Goal: Task Accomplishment & Management: Complete application form

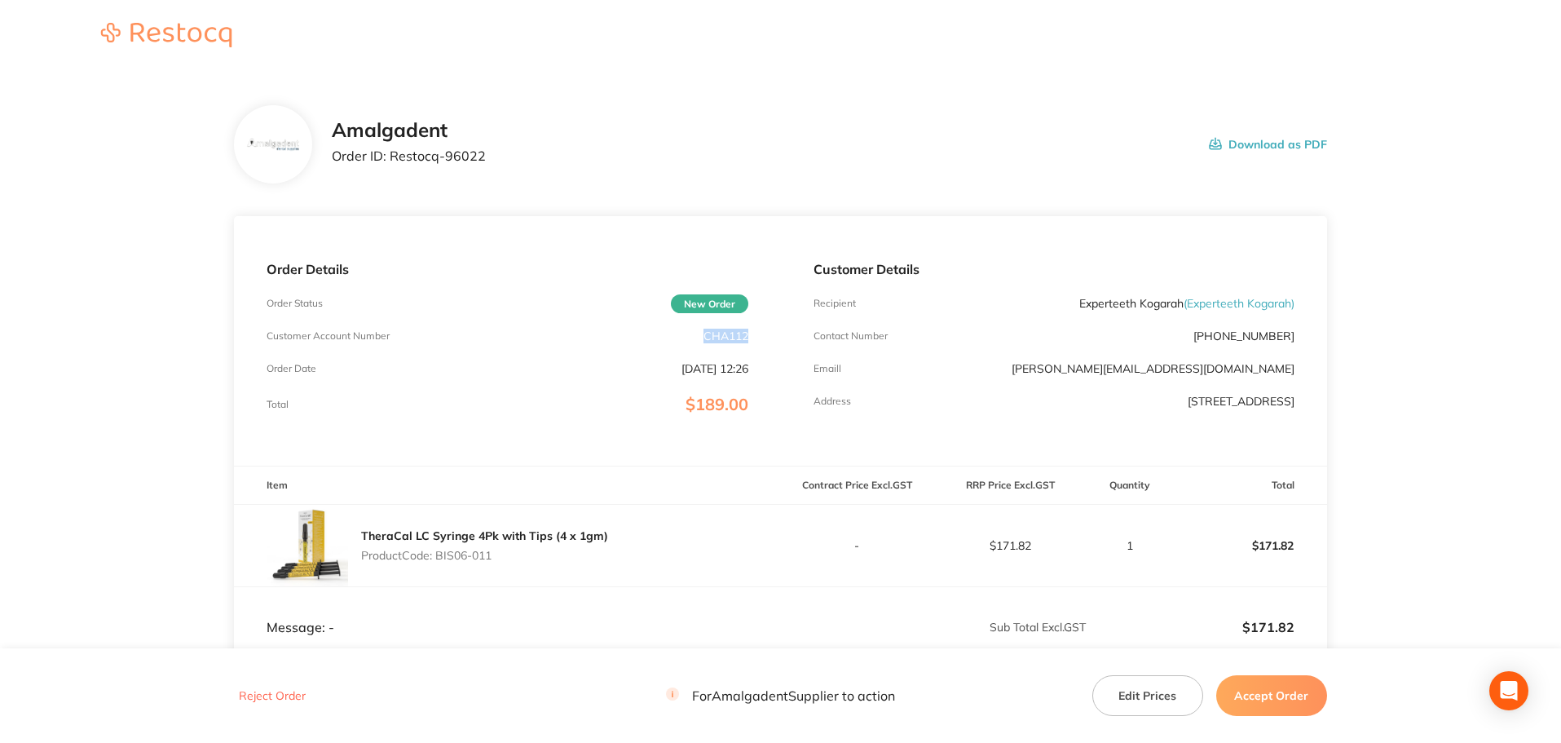
drag, startPoint x: 754, startPoint y: 335, endPoint x: 698, endPoint y: 334, distance: 56.3
click at [698, 334] on div "Order Details Order Status New Order Customer Account Number CHA112 Order Date …" at bounding box center [507, 340] width 546 height 249
copy p "CHA112"
drag, startPoint x: 503, startPoint y: 157, endPoint x: 393, endPoint y: 155, distance: 110.1
click at [393, 155] on div "Amalgadent Order ID: Restocq- 96022 Download as PDF" at bounding box center [830, 144] width 996 height 51
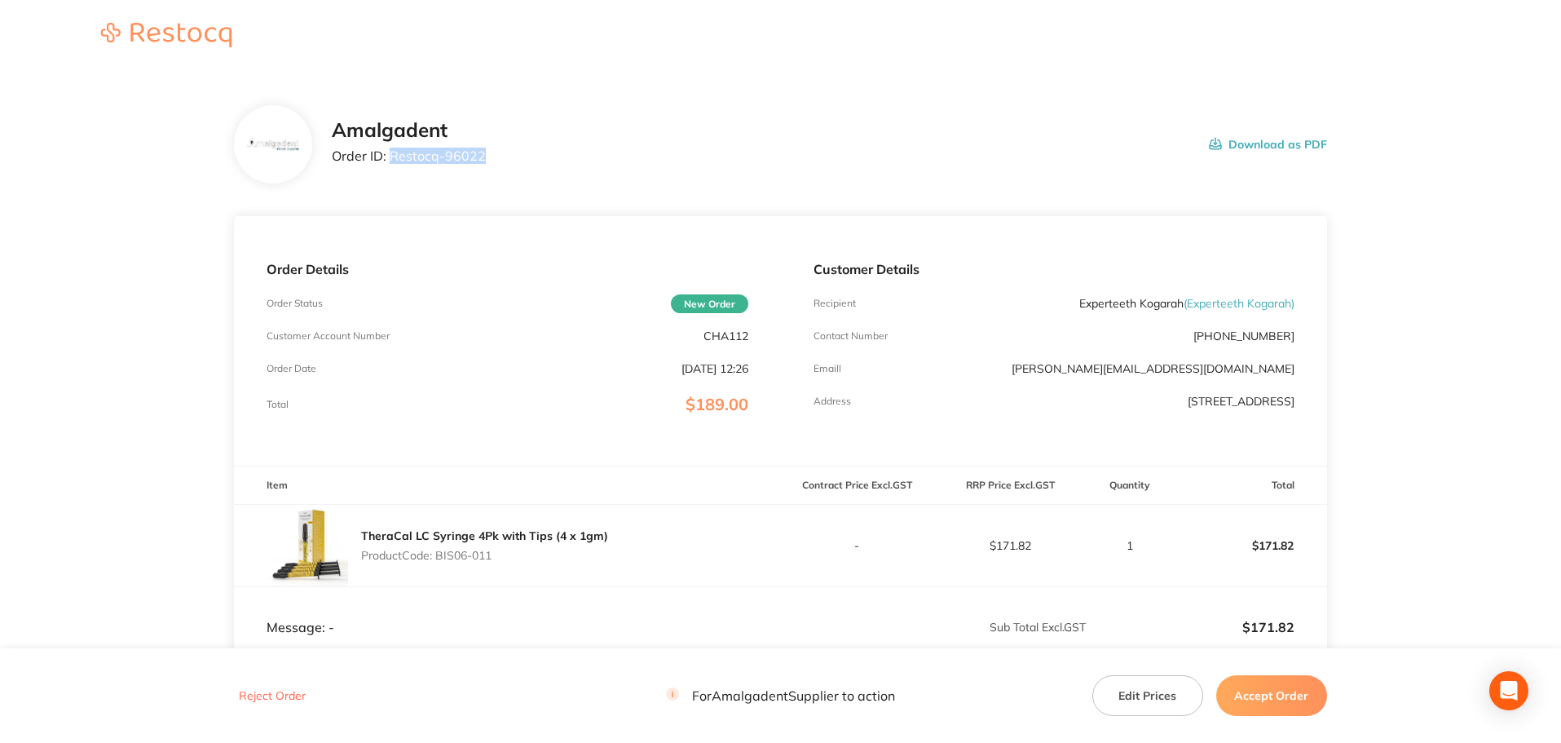
copy p "Restocq- 96022"
drag, startPoint x: 97, startPoint y: 245, endPoint x: 241, endPoint y: 294, distance: 151.6
click at [97, 245] on main "Amalgadent Order ID: Restocq- 96022 Download as PDF Order Details Order Status …" at bounding box center [780, 482] width 1561 height 818
drag, startPoint x: 501, startPoint y: 551, endPoint x: 439, endPoint y: 552, distance: 62.0
click at [439, 552] on p "Product Code: BIS06-011" at bounding box center [484, 555] width 247 height 13
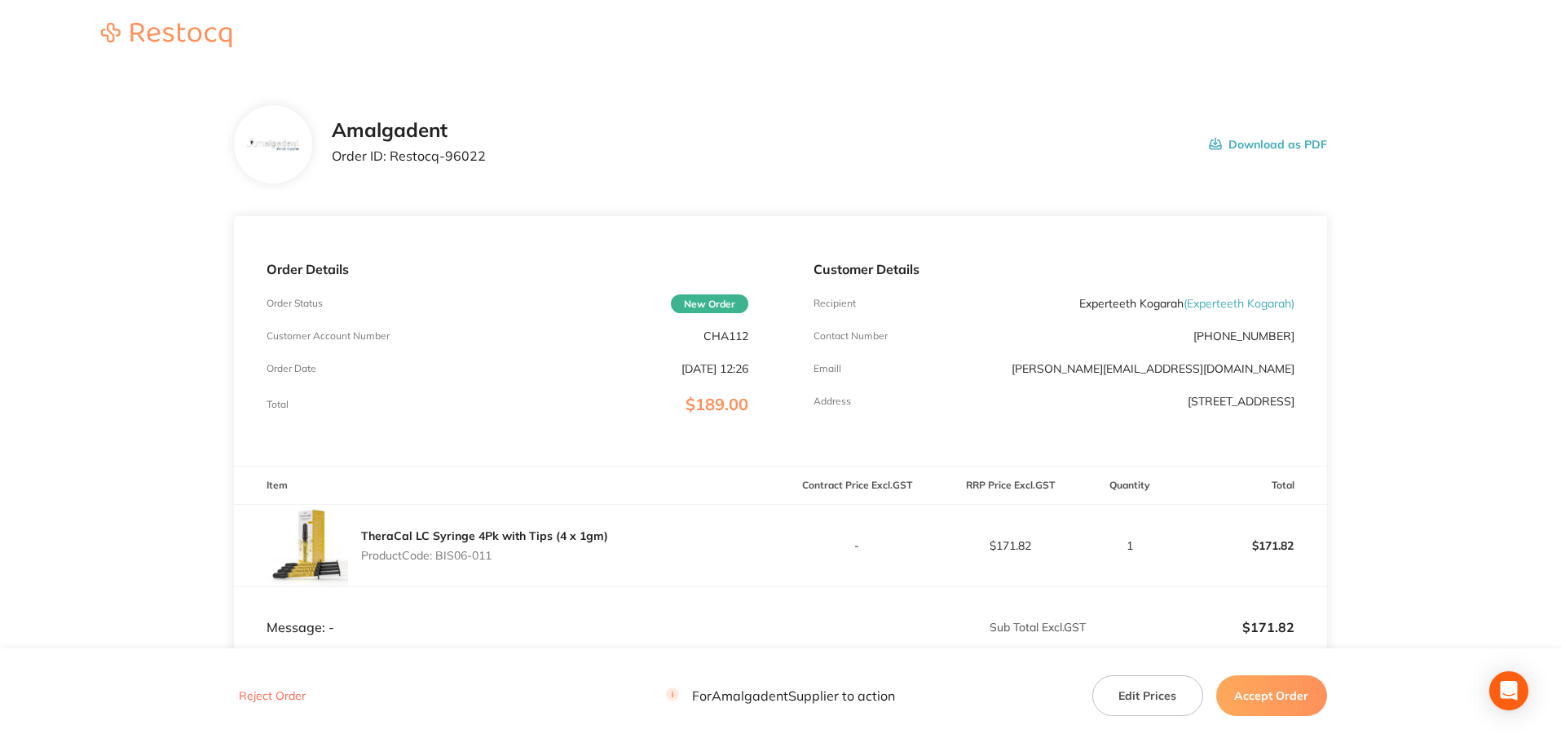
copy p "BIS06-011"
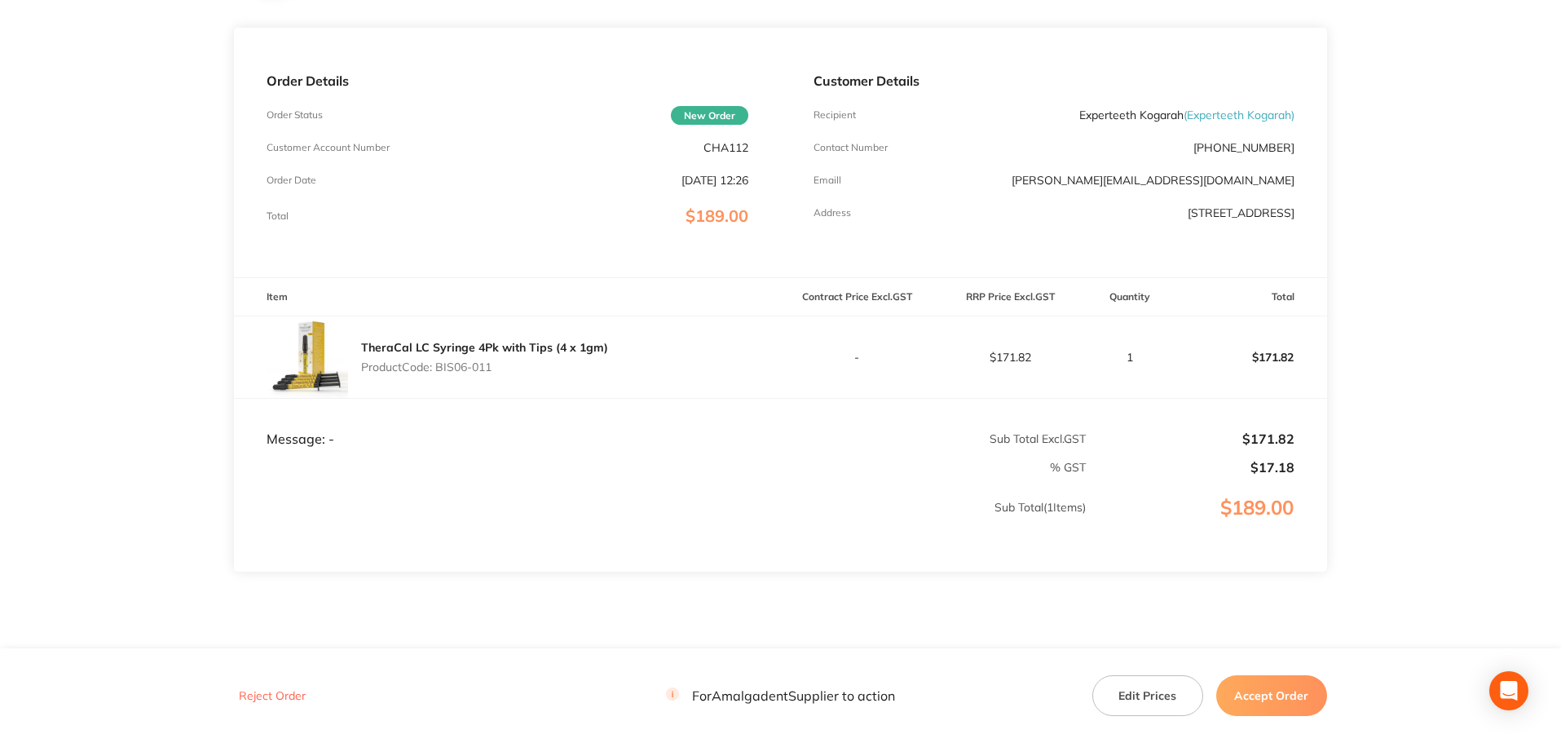
scroll to position [218, 0]
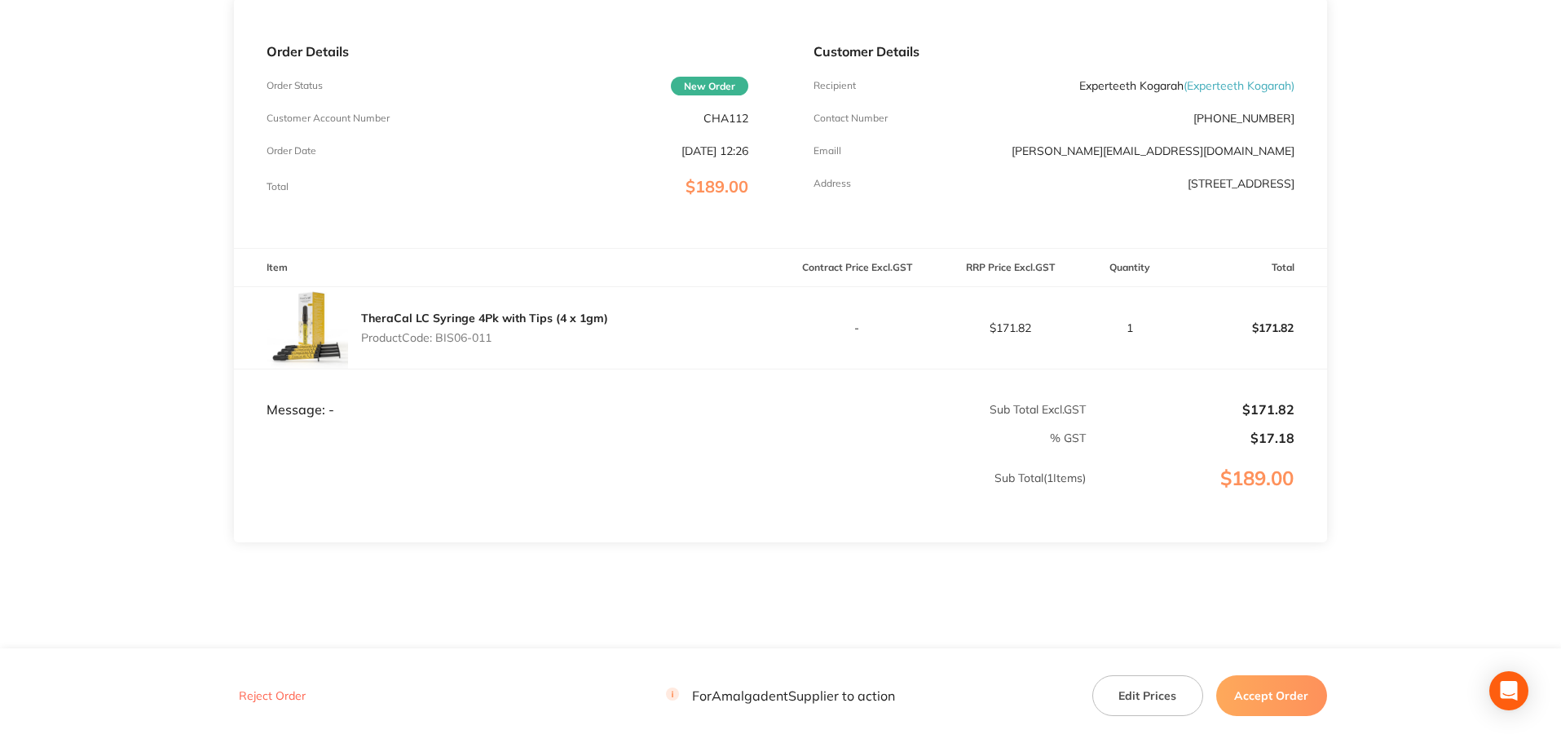
click at [1448, 325] on main "Amalgadent Order ID: Restocq- 96022 Download as PDF Order Details Order Status …" at bounding box center [780, 264] width 1561 height 818
click at [1265, 700] on button "Accept Order" at bounding box center [1271, 695] width 111 height 41
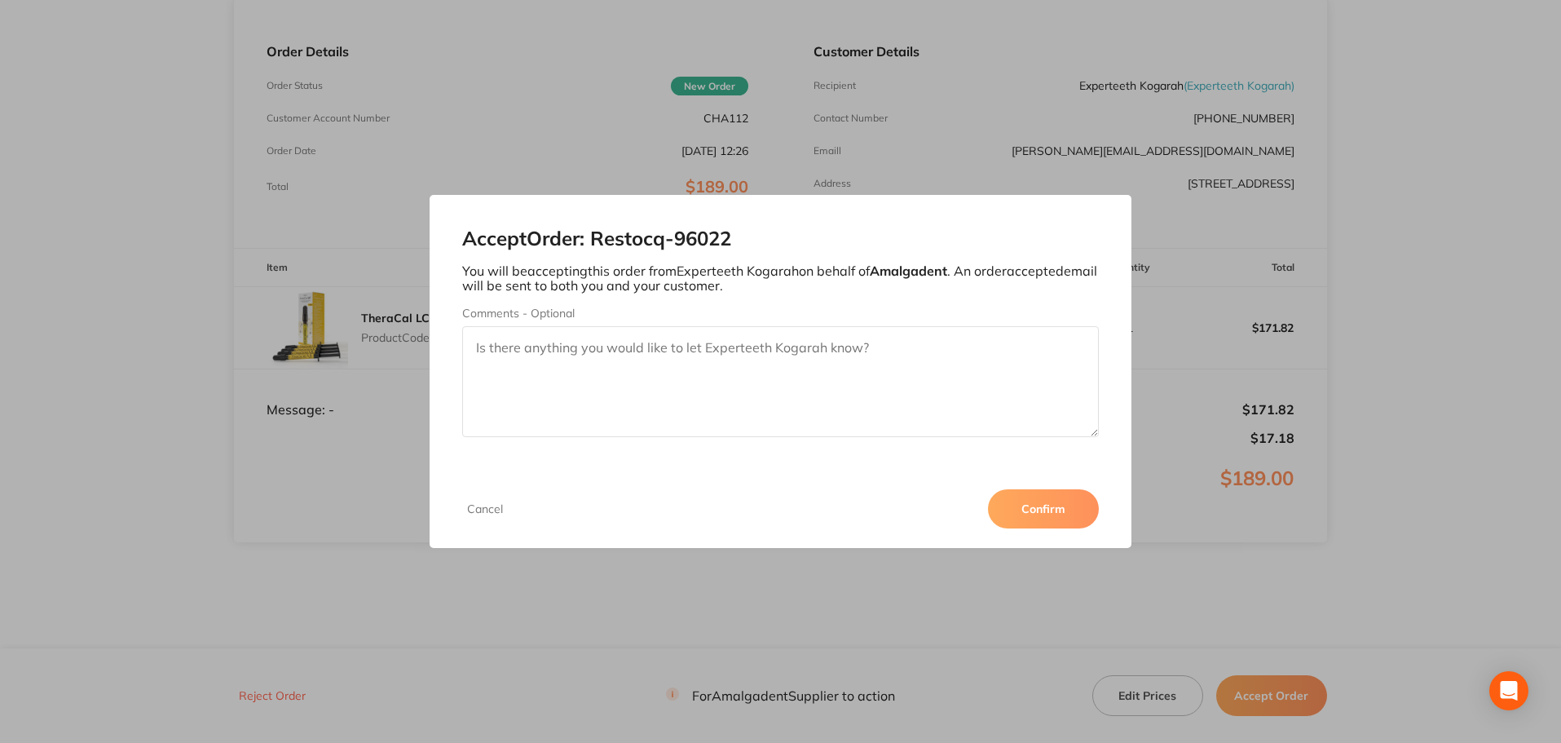
click at [1044, 509] on button "Confirm" at bounding box center [1043, 508] width 111 height 39
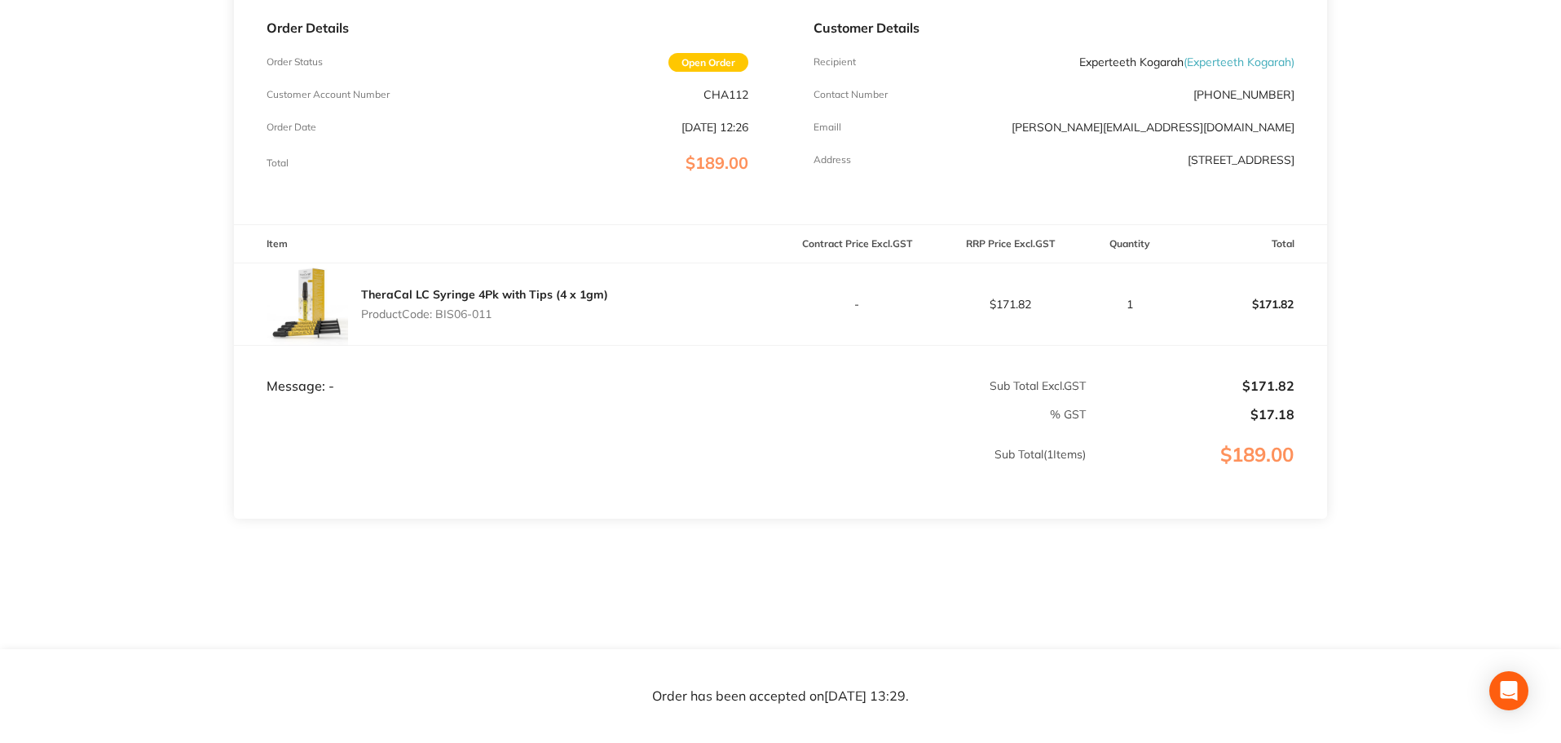
scroll to position [0, 0]
